Goal: Find specific page/section: Find specific page/section

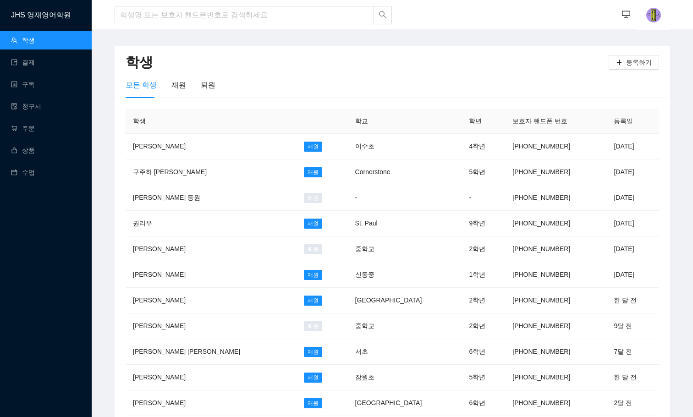
click at [208, 5] on div at bounding box center [254, 15] width 278 height 30
click at [205, 12] on input "search" at bounding box center [244, 15] width 259 height 18
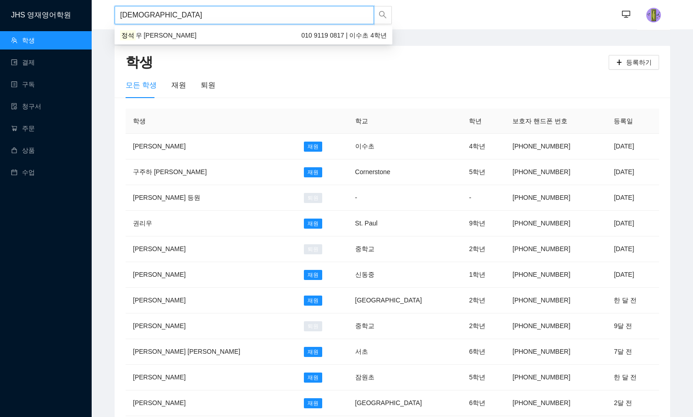
type input "정석우"
click at [220, 36] on div "정석 우 Kevin 010 9119 0817 | 이수초 4학년" at bounding box center [253, 35] width 267 height 10
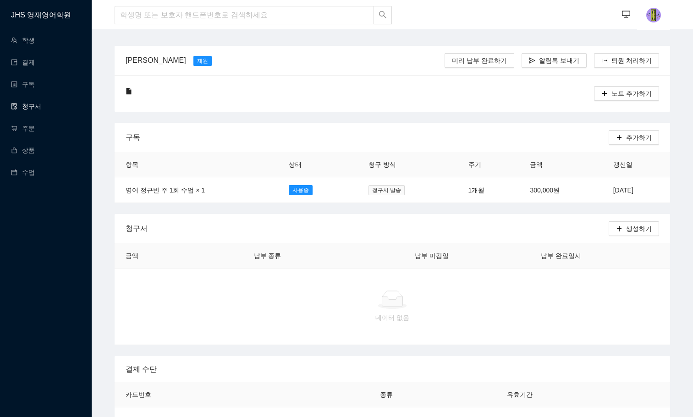
click at [25, 103] on link "청구서" at bounding box center [26, 106] width 30 height 7
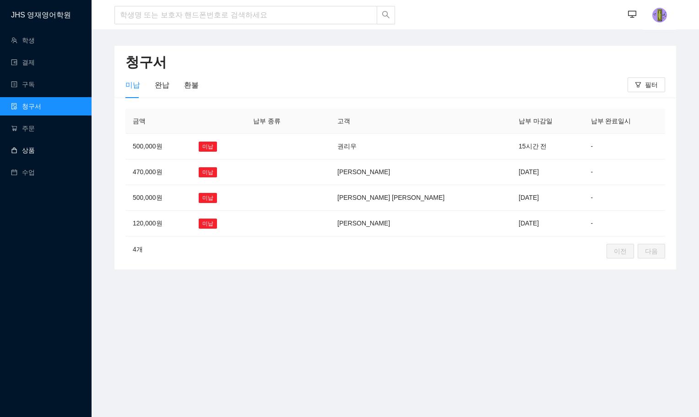
click at [33, 148] on link "상품" at bounding box center [23, 150] width 24 height 7
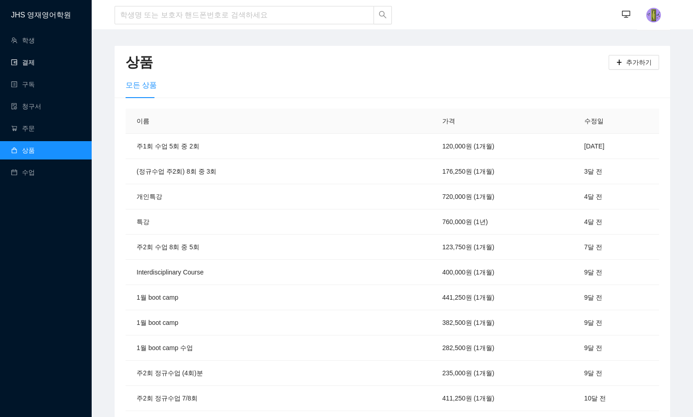
click at [35, 62] on link "결제" at bounding box center [23, 62] width 24 height 7
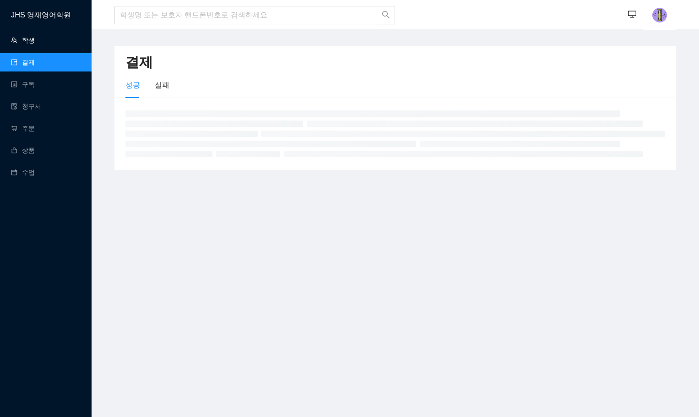
click at [35, 41] on link "학생" at bounding box center [23, 40] width 24 height 7
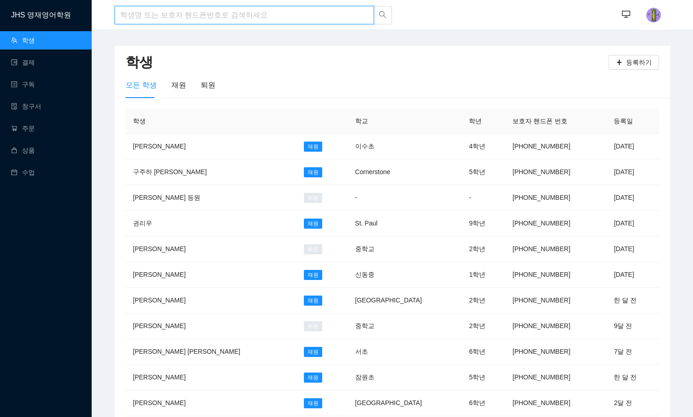
click at [156, 10] on input "search" at bounding box center [244, 15] width 259 height 18
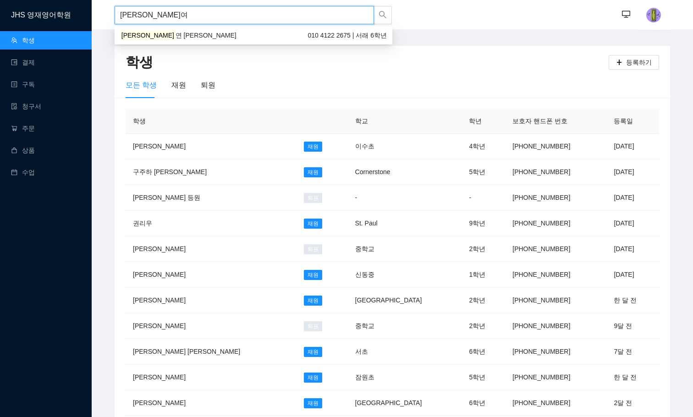
type input "[PERSON_NAME]"
click at [158, 33] on div "[PERSON_NAME] [PERSON_NAME] 010 4122 2675 | 서래 6학년" at bounding box center [253, 35] width 267 height 10
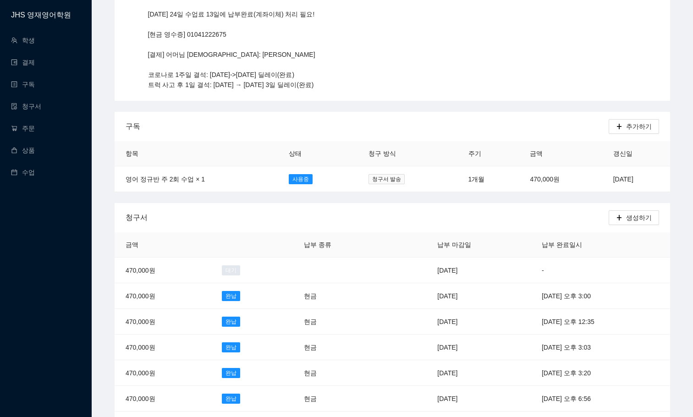
scroll to position [92, 0]
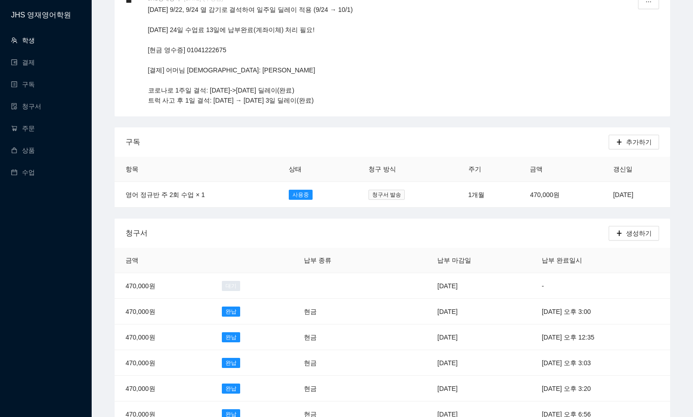
click at [25, 40] on link "학생" at bounding box center [23, 40] width 24 height 7
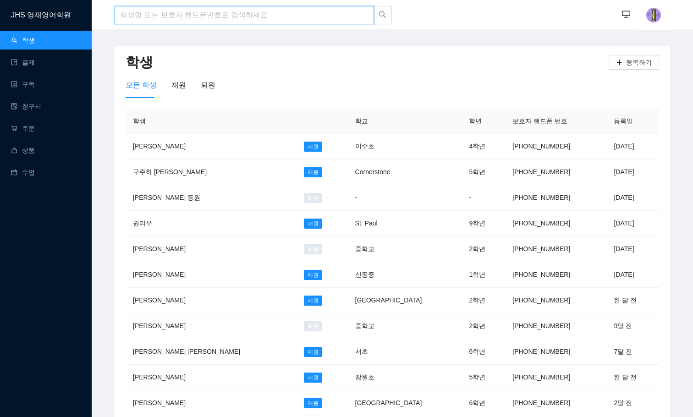
click at [170, 10] on input "search" at bounding box center [244, 15] width 259 height 18
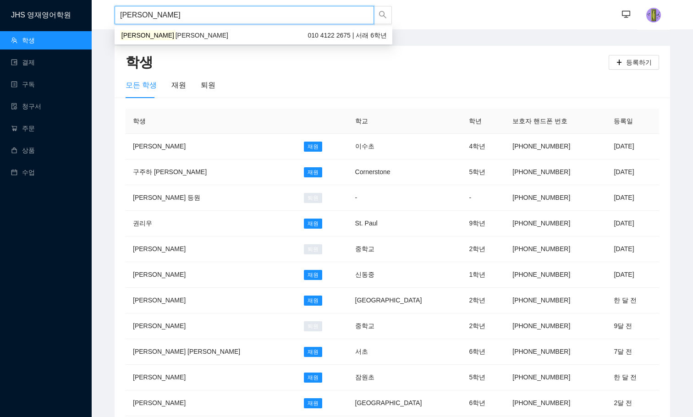
type input "[PERSON_NAME]"
click at [163, 27] on body "JHS 영재영어학원 학생 결제 구독 청구서 주문 상품 수업 이효연 ··· ··· 학생 등록하기 모든 학생 재원 퇴원 학생 학교 학년 보호자 핸…" at bounding box center [346, 208] width 693 height 417
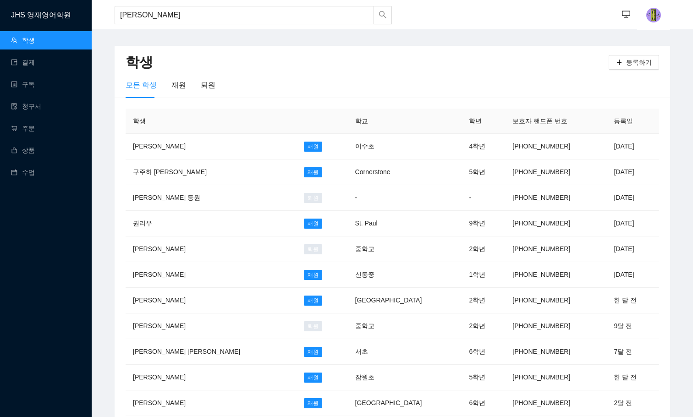
click at [163, 38] on main "학생 등록하기 모든 학생 재원 퇴원 학생 학교 학년 보호자 핸드폰 번호 등록일 정석우 Kevin 재원 이수초 4학년 010-9119-0817 …" at bounding box center [392, 368] width 601 height 678
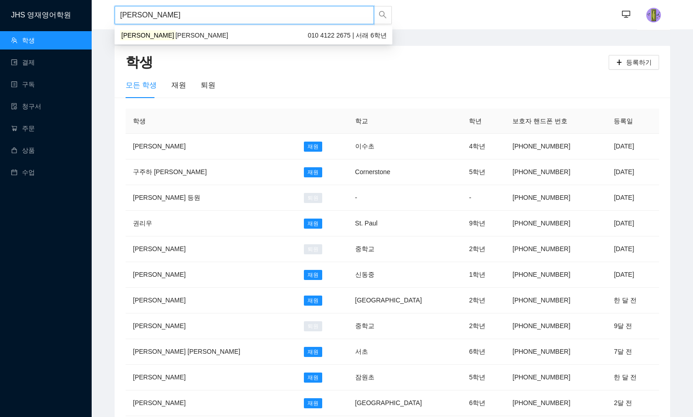
click at [163, 11] on input "[PERSON_NAME]" at bounding box center [244, 15] width 259 height 18
click at [163, 30] on div "[PERSON_NAME] [PERSON_NAME] 010 4122 2675 | 서래 6학년" at bounding box center [254, 35] width 278 height 15
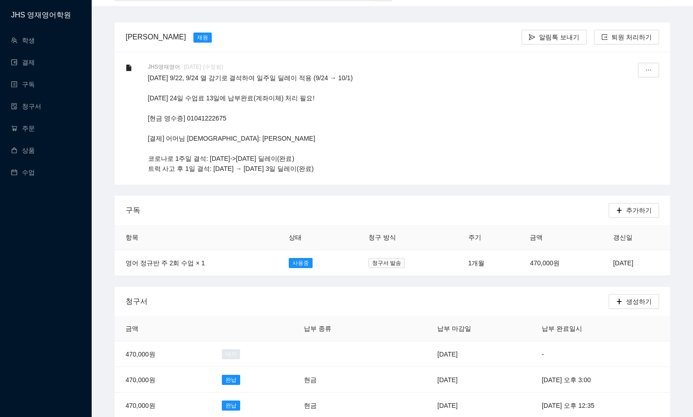
scroll to position [46, 0]
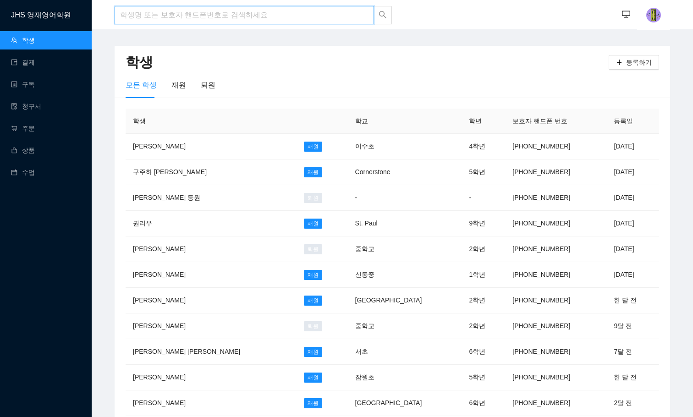
click at [154, 13] on input "search" at bounding box center [244, 15] width 259 height 18
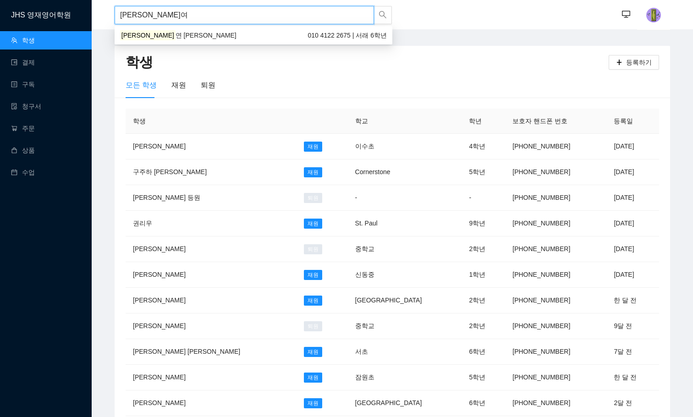
type input "[PERSON_NAME]"
click at [163, 35] on div "[PERSON_NAME] [PERSON_NAME] 010 4122 2675 | 서래 6학년" at bounding box center [253, 35] width 267 height 10
